Goal: Transaction & Acquisition: Subscribe to service/newsletter

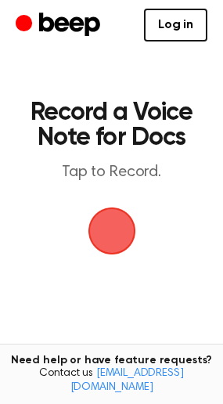
click at [103, 231] on span "button" at bounding box center [111, 231] width 82 height 82
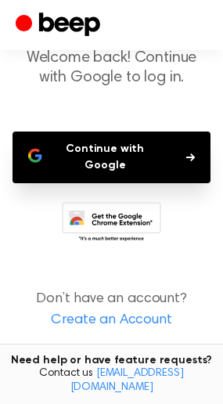
scroll to position [90, 0]
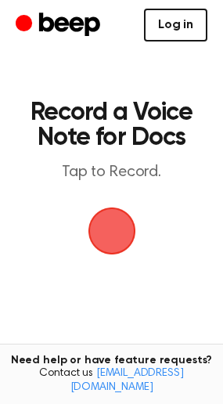
click at [161, 26] on link "Log in" at bounding box center [175, 25] width 63 height 33
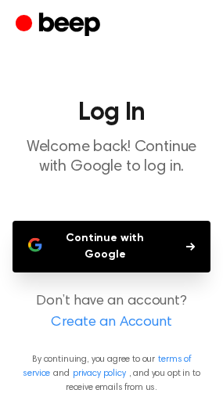
click at [164, 259] on button "Continue with Google" at bounding box center [112, 247] width 198 height 52
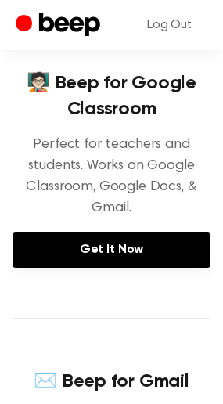
scroll to position [235, 0]
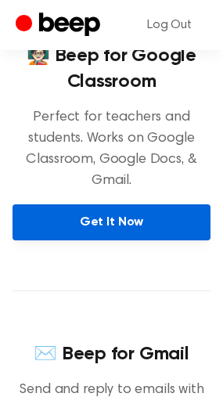
click at [149, 219] on link "Get It Now" at bounding box center [112, 222] width 198 height 36
